Goal: Find specific page/section: Find specific page/section

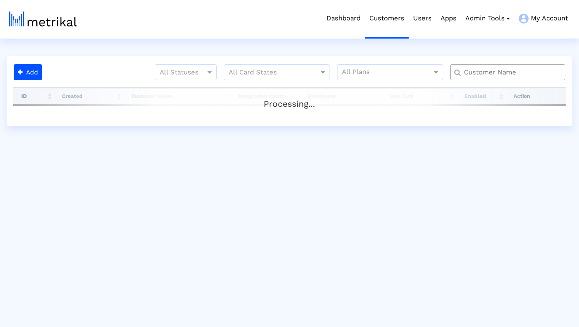
click at [493, 73] on input "text" at bounding box center [510, 72] width 104 height 9
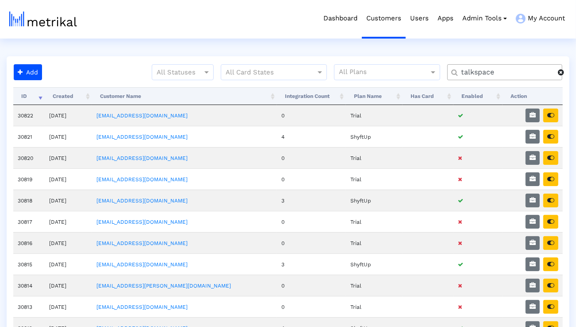
type input "talkspace"
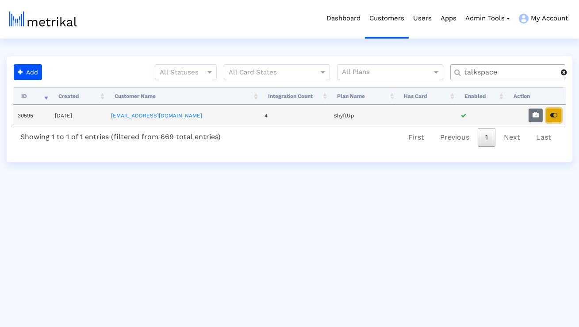
click at [557, 114] on icon "button" at bounding box center [554, 115] width 7 height 6
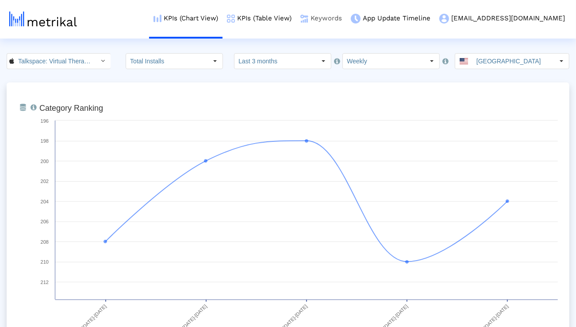
click at [347, 21] on link "Keywords" at bounding box center [321, 18] width 50 height 37
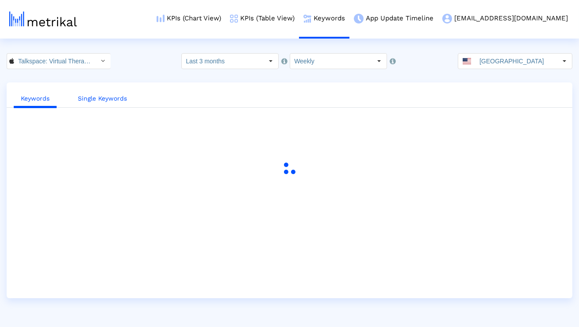
click at [119, 96] on link "Single Keywords" at bounding box center [102, 98] width 63 height 16
